Goal: Book appointment/travel/reservation

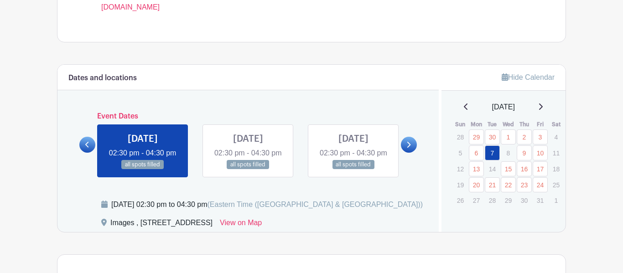
scroll to position [475, 0]
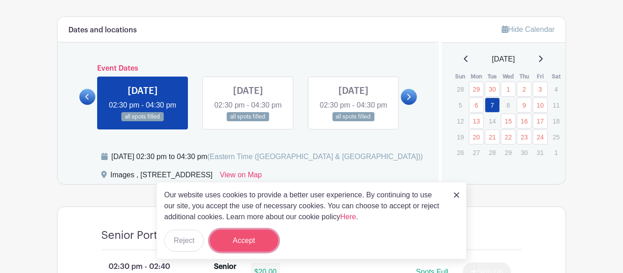
click at [257, 248] on button "Accept" at bounding box center [244, 241] width 68 height 22
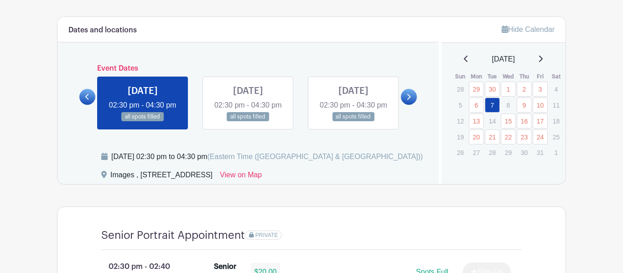
click at [404, 102] on link at bounding box center [409, 97] width 16 height 16
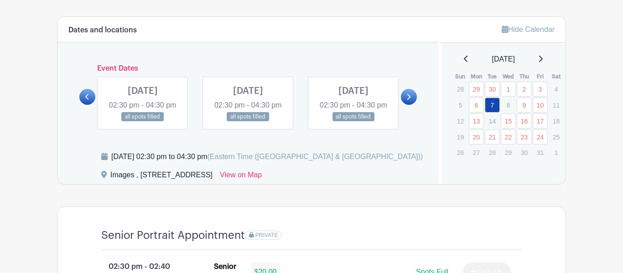
click at [404, 102] on link at bounding box center [409, 97] width 16 height 16
click at [538, 63] on div "[DATE]" at bounding box center [503, 59] width 103 height 11
click at [538, 62] on div "[DATE]" at bounding box center [503, 59] width 103 height 11
click at [542, 61] on icon at bounding box center [540, 58] width 5 height 7
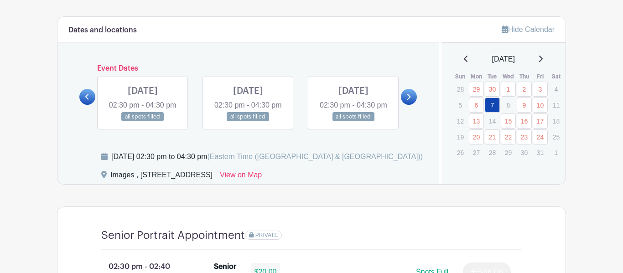
click at [542, 61] on icon at bounding box center [540, 58] width 5 height 7
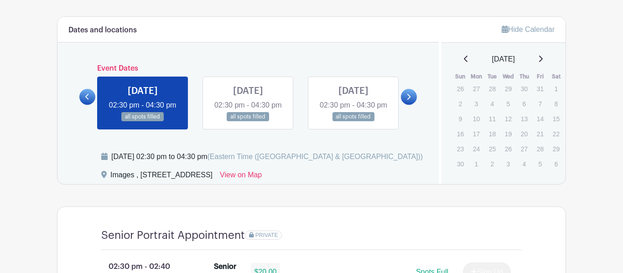
click at [481, 121] on p "10" at bounding box center [476, 119] width 15 height 14
click at [464, 59] on icon at bounding box center [466, 58] width 5 height 7
click at [412, 105] on link at bounding box center [409, 97] width 16 height 16
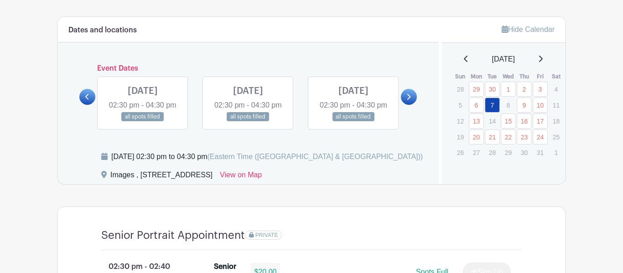
click at [412, 105] on link at bounding box center [409, 97] width 16 height 16
click at [410, 100] on icon at bounding box center [409, 97] width 4 height 6
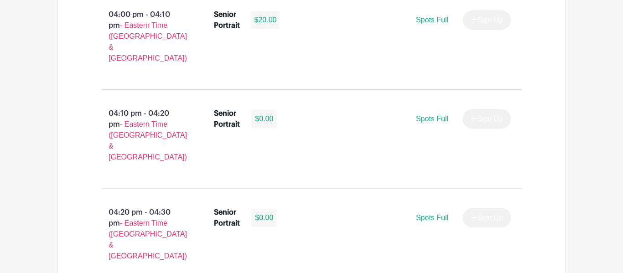
scroll to position [1629, 0]
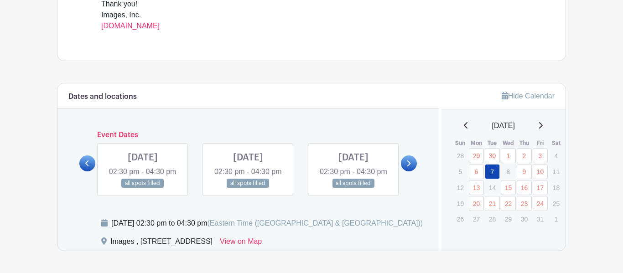
scroll to position [410, 0]
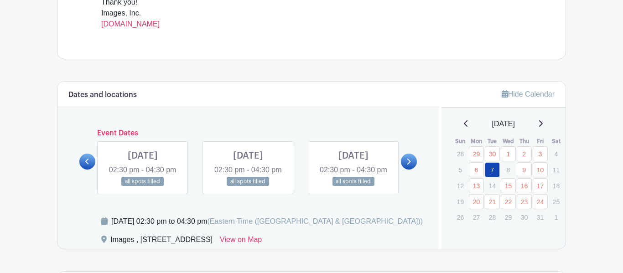
click at [510, 175] on p "8" at bounding box center [508, 170] width 15 height 14
click at [525, 174] on link "9" at bounding box center [523, 169] width 15 height 15
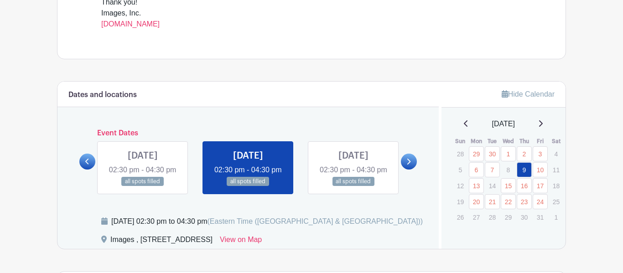
click at [542, 126] on icon at bounding box center [541, 123] width 4 height 6
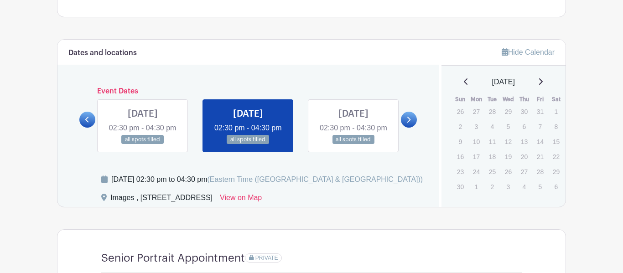
scroll to position [453, 0]
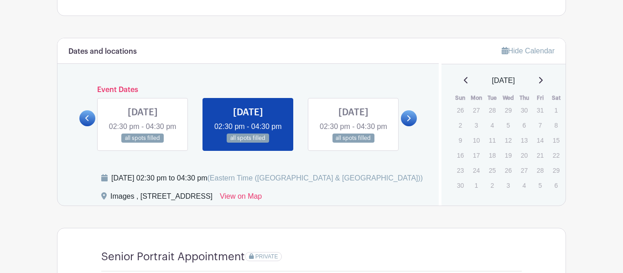
click at [542, 82] on icon at bounding box center [540, 80] width 5 height 7
click at [512, 139] on p "17" at bounding box center [508, 140] width 15 height 14
click at [464, 81] on icon at bounding box center [466, 80] width 4 height 6
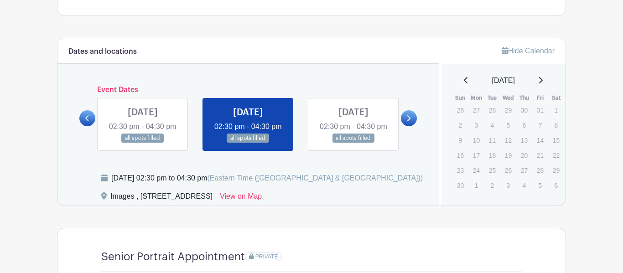
click at [464, 81] on icon at bounding box center [466, 80] width 4 height 6
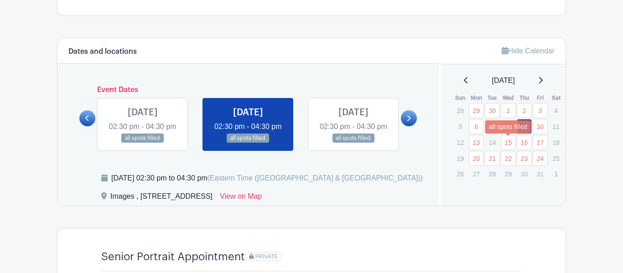
click at [510, 146] on link "15" at bounding box center [508, 142] width 15 height 15
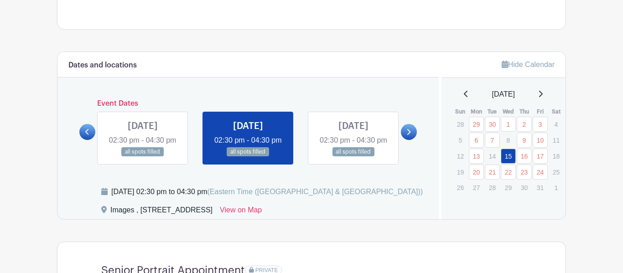
scroll to position [437, 0]
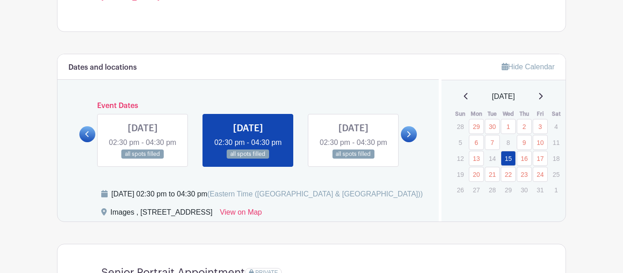
click at [542, 99] on icon at bounding box center [540, 96] width 5 height 7
click at [464, 98] on icon at bounding box center [466, 96] width 5 height 7
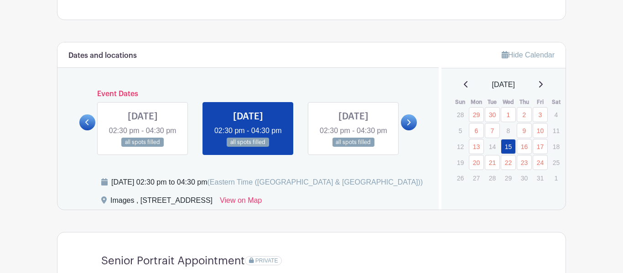
scroll to position [453, 0]
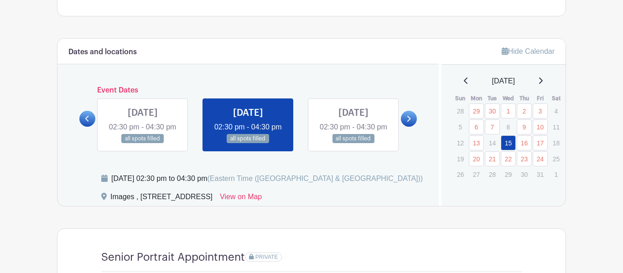
click at [404, 126] on link at bounding box center [409, 119] width 16 height 16
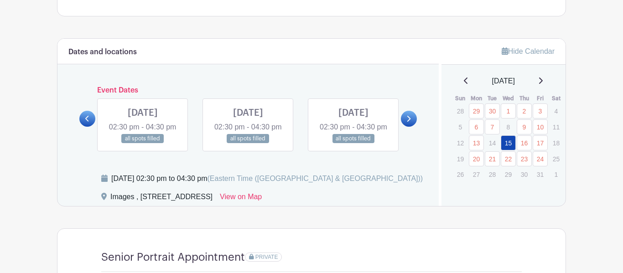
click at [404, 126] on link at bounding box center [409, 119] width 16 height 16
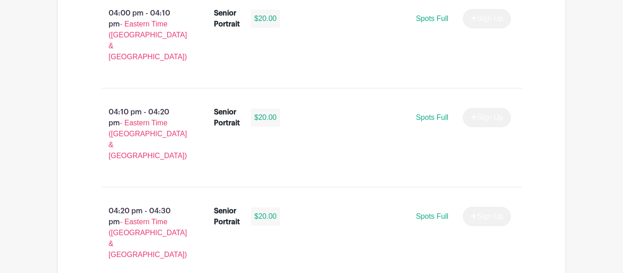
scroll to position [1629, 0]
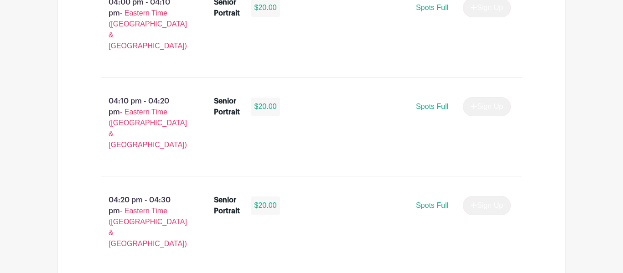
select select "3942"
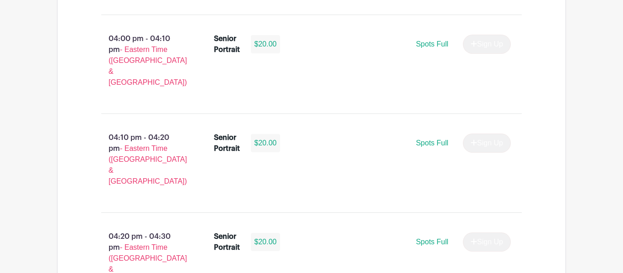
scroll to position [1656, 0]
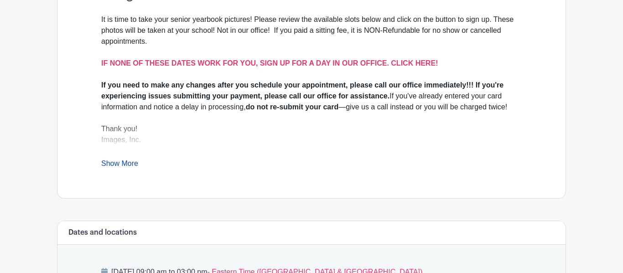
scroll to position [297, 0]
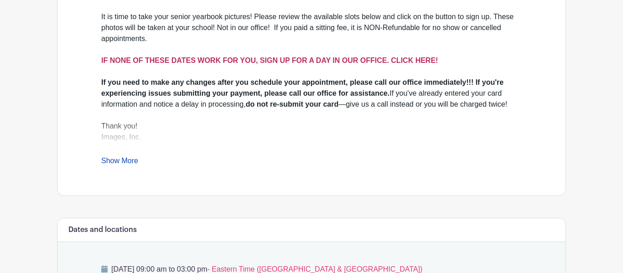
click at [253, 59] on strong "IF NONE OF THESE DATES WORK FOR YOU, SIGN UP FOR A DAY IN OUR OFFICE. CLICK HER…" at bounding box center [269, 61] width 336 height 8
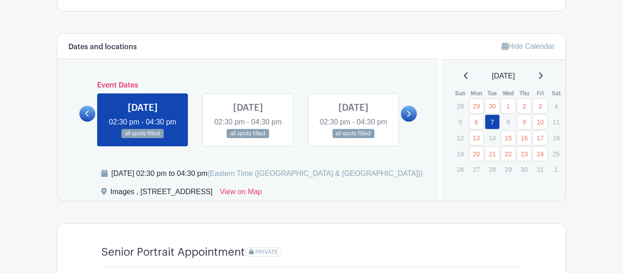
scroll to position [473, 0]
